Goal: Find contact information: Find contact information

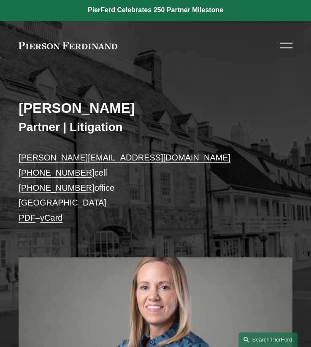
click at [282, 39] on div at bounding box center [286, 45] width 13 height 15
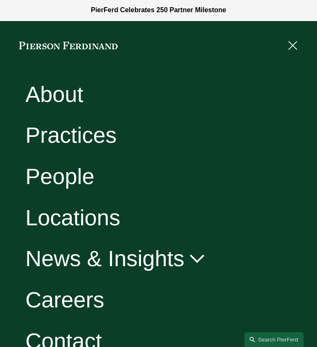
click at [44, 339] on link "Contact" at bounding box center [63, 342] width 76 height 22
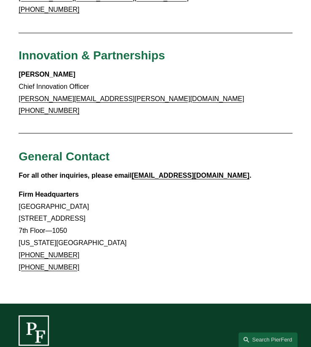
scroll to position [1512, 0]
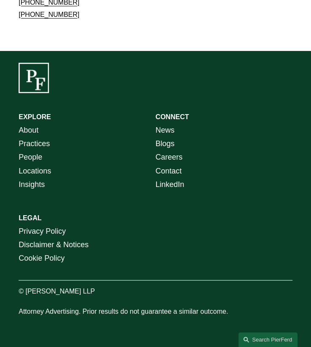
click at [168, 172] on link "Contact" at bounding box center [169, 170] width 26 height 13
